Goal: Task Accomplishment & Management: Manage account settings

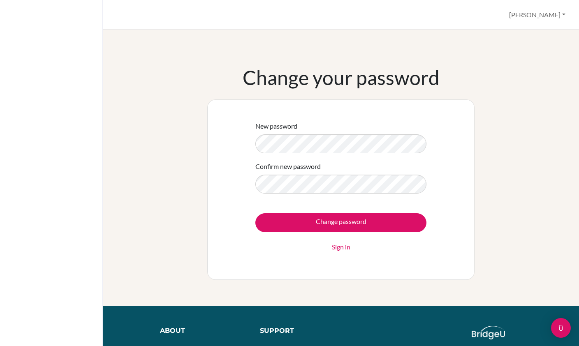
click at [391, 157] on form "New password Confirm new password Change password Sign in" at bounding box center [340, 186] width 171 height 131
click at [399, 225] on input "Change password" at bounding box center [340, 222] width 171 height 19
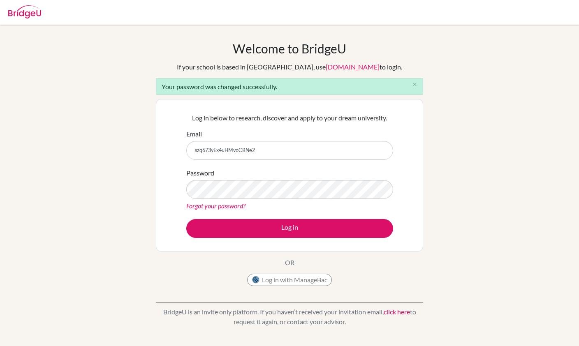
type input "szq673yEx4uHMvoCBNe2"
click at [289, 228] on button "Log in" at bounding box center [289, 228] width 207 height 19
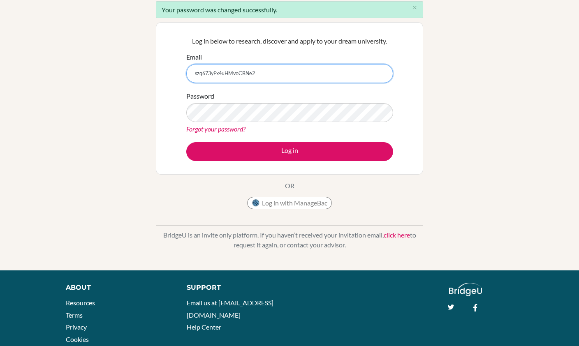
click at [362, 69] on input "szq673yEx4uHMvoCBNe2" at bounding box center [289, 73] width 207 height 19
type input "[EMAIL_ADDRESS][DOMAIN_NAME]"
click at [204, 153] on button "Log in" at bounding box center [289, 151] width 207 height 19
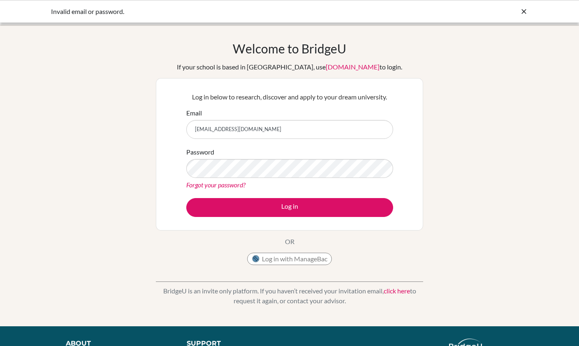
click at [371, 216] on button "Log in" at bounding box center [289, 207] width 207 height 19
click at [367, 205] on button "Log in" at bounding box center [289, 207] width 207 height 19
click at [462, 101] on div "Welcome to [GEOGRAPHIC_DATA] If your school is based in [GEOGRAPHIC_DATA], use …" at bounding box center [289, 175] width 579 height 269
click at [524, 10] on icon at bounding box center [524, 11] width 8 height 8
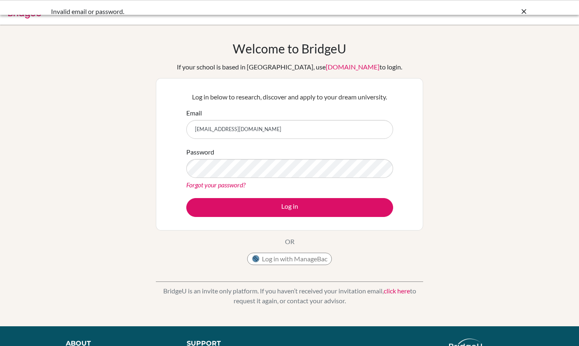
click at [527, 12] on icon at bounding box center [524, 11] width 8 height 8
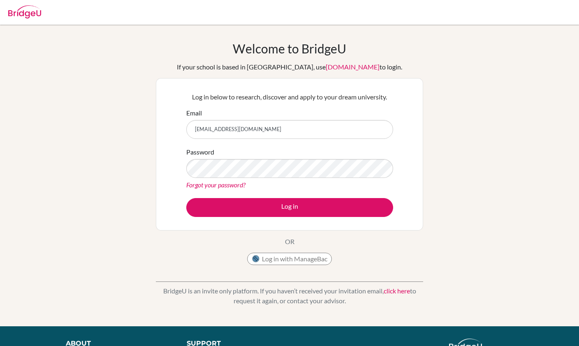
click at [18, 7] on img at bounding box center [24, 11] width 33 height 13
type input "[EMAIL_ADDRESS][DOMAIN_NAME]"
click at [377, 127] on input "Email" at bounding box center [289, 129] width 207 height 19
type input "[EMAIL_ADDRESS][DOMAIN_NAME]"
click at [372, 213] on button "Log in" at bounding box center [289, 207] width 207 height 19
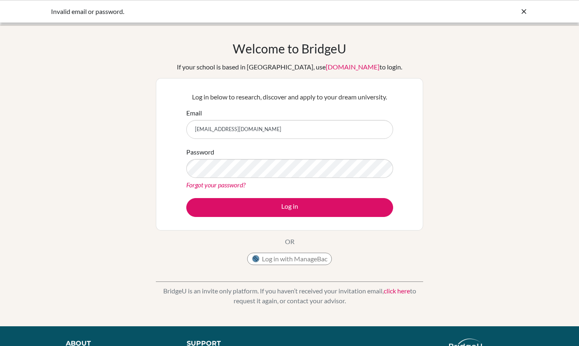
click at [431, 112] on div "Welcome to [GEOGRAPHIC_DATA] If your school is based in [GEOGRAPHIC_DATA], use …" at bounding box center [289, 175] width 579 height 269
click at [512, 88] on div "Welcome to [GEOGRAPHIC_DATA] If your school is based in [GEOGRAPHIC_DATA], use …" at bounding box center [289, 175] width 579 height 269
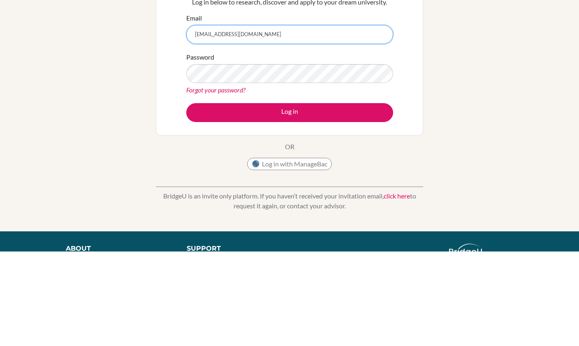
scroll to position [91, 0]
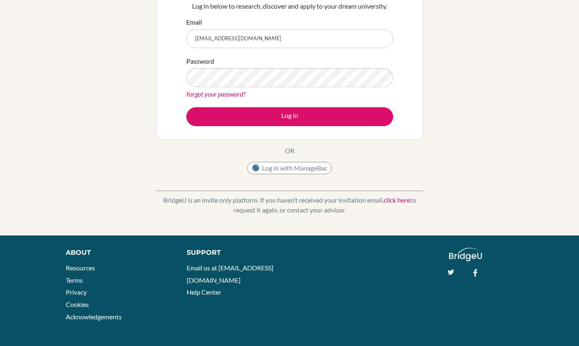
click at [198, 118] on button "Log in" at bounding box center [289, 116] width 207 height 19
